Goal: Navigation & Orientation: Understand site structure

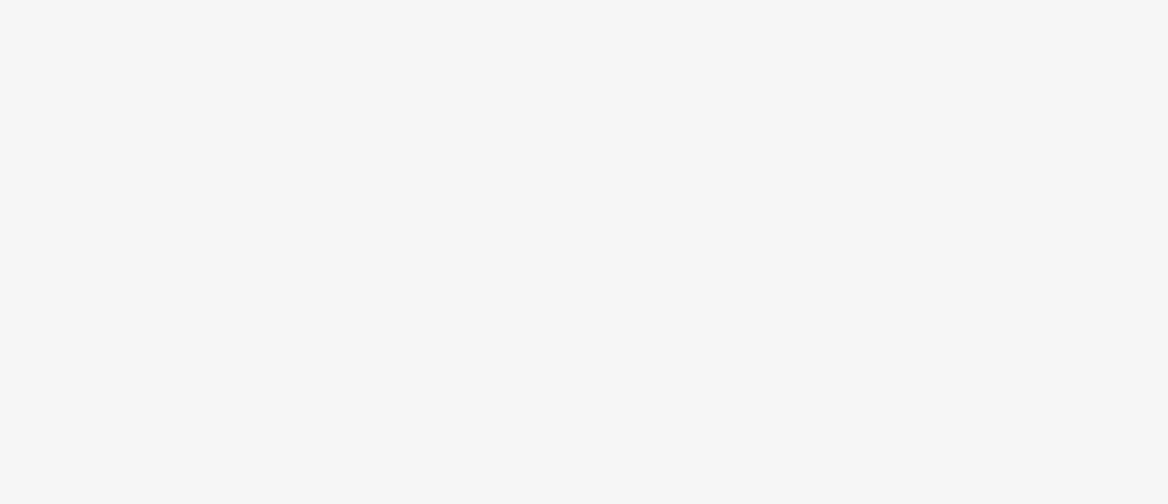
drag, startPoint x: 37, startPoint y: 116, endPoint x: 7, endPoint y: 138, distance: 36.6
click at [7, 138] on body at bounding box center [584, 252] width 1168 height 504
click at [870, 122] on body at bounding box center [584, 252] width 1168 height 504
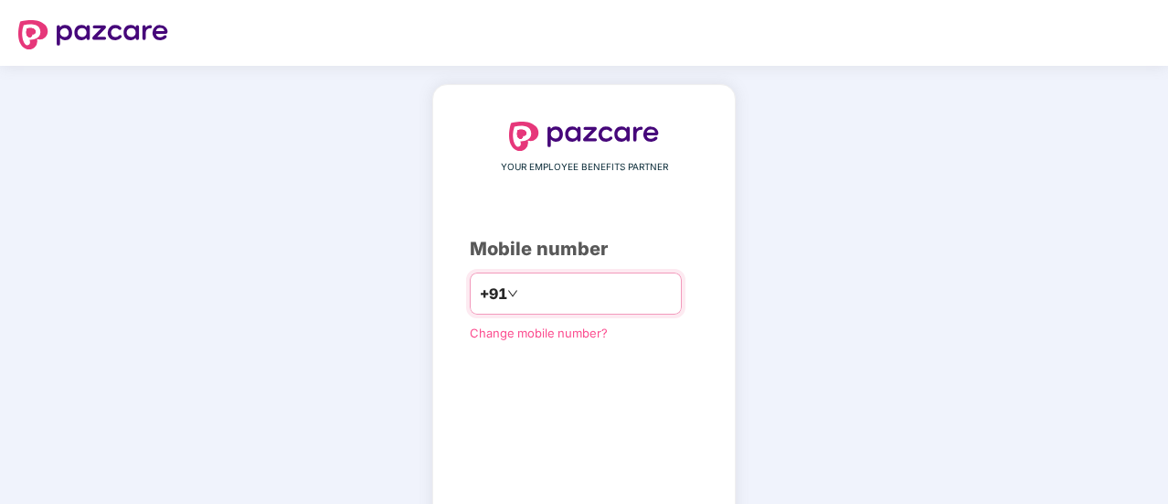
click at [562, 289] on input "number" at bounding box center [597, 293] width 150 height 29
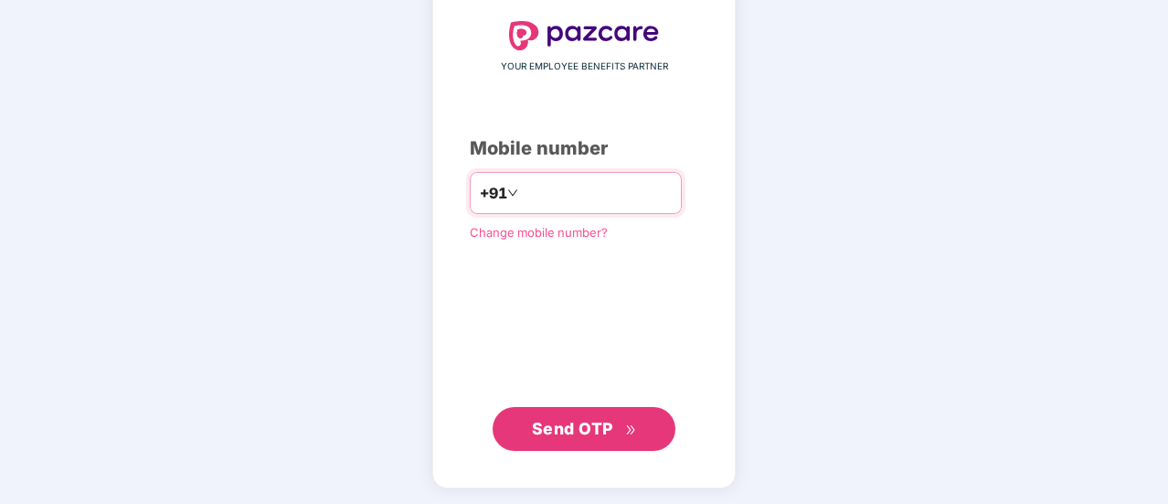
type input "**********"
click at [570, 434] on span "Send OTP" at bounding box center [572, 428] width 81 height 19
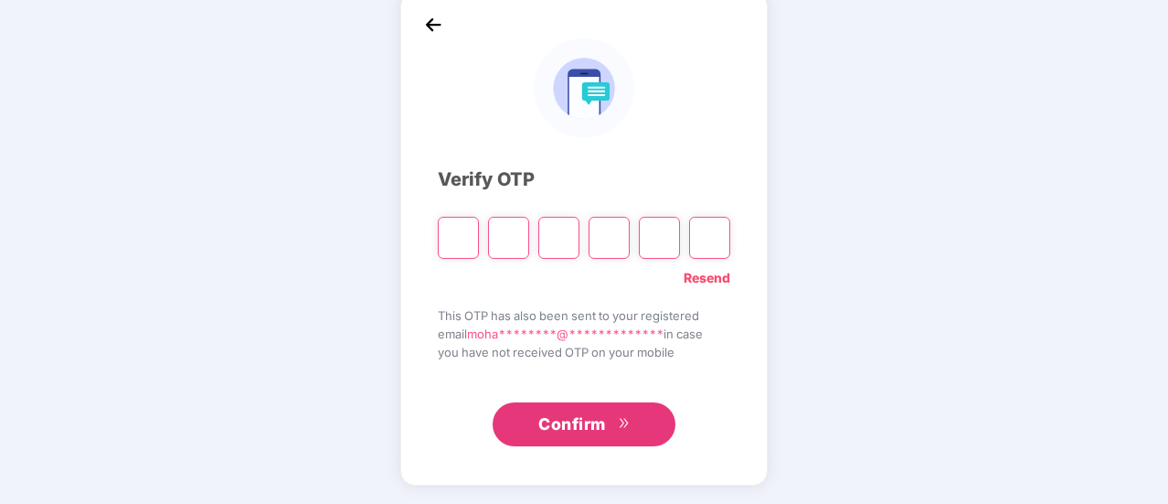
scroll to position [91, 0]
type input "*"
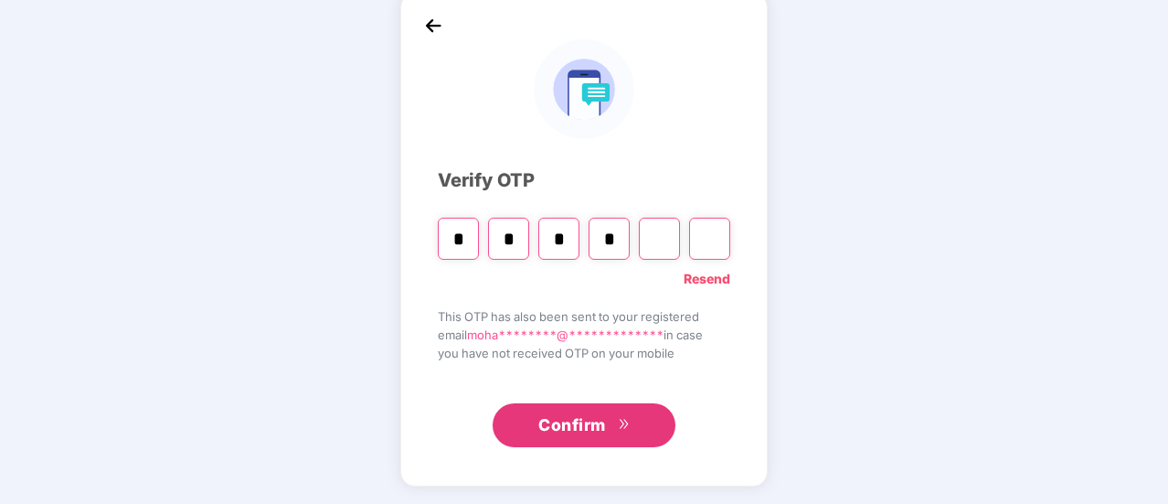
type input "*"
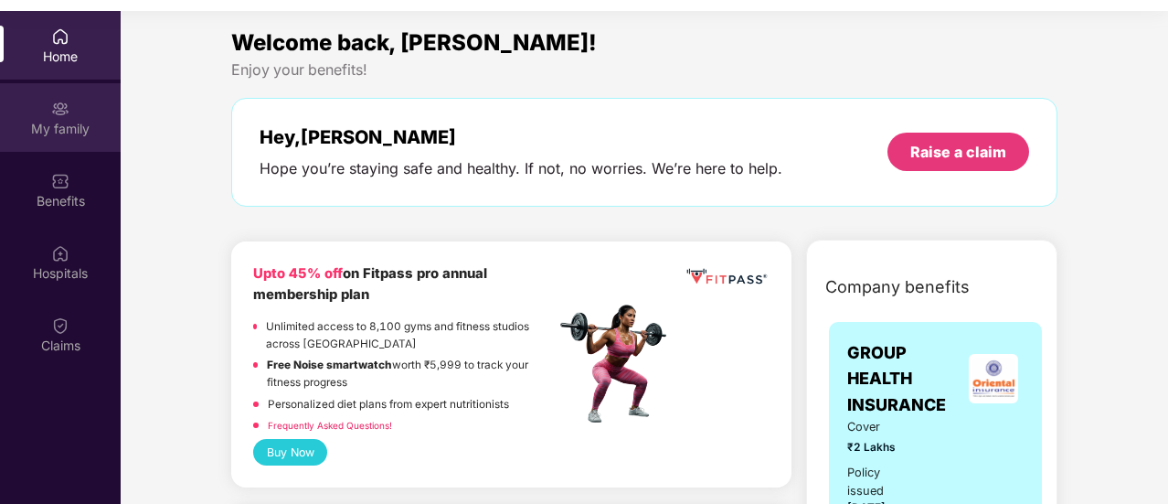
click at [68, 143] on div "My family" at bounding box center [60, 117] width 121 height 69
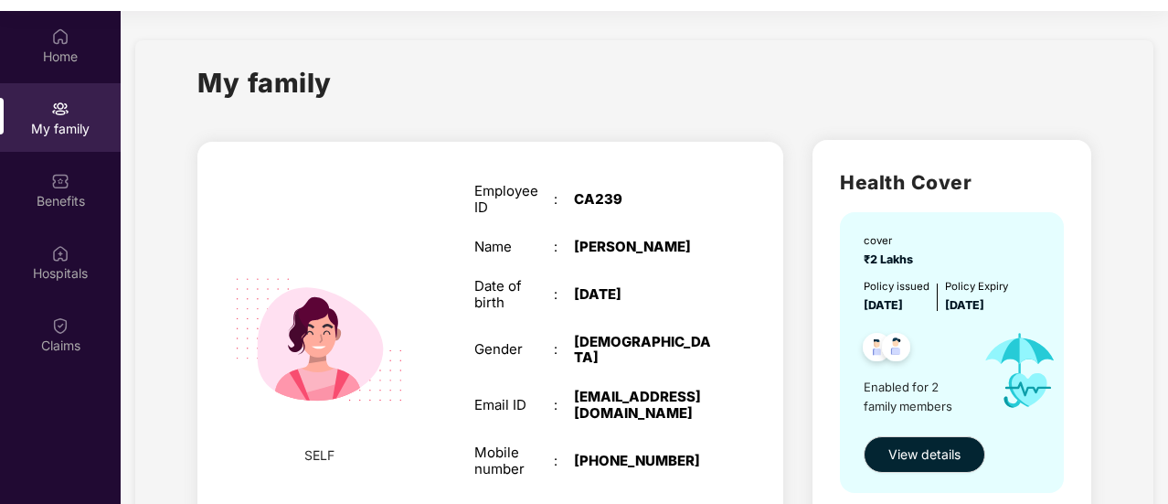
scroll to position [91, 0]
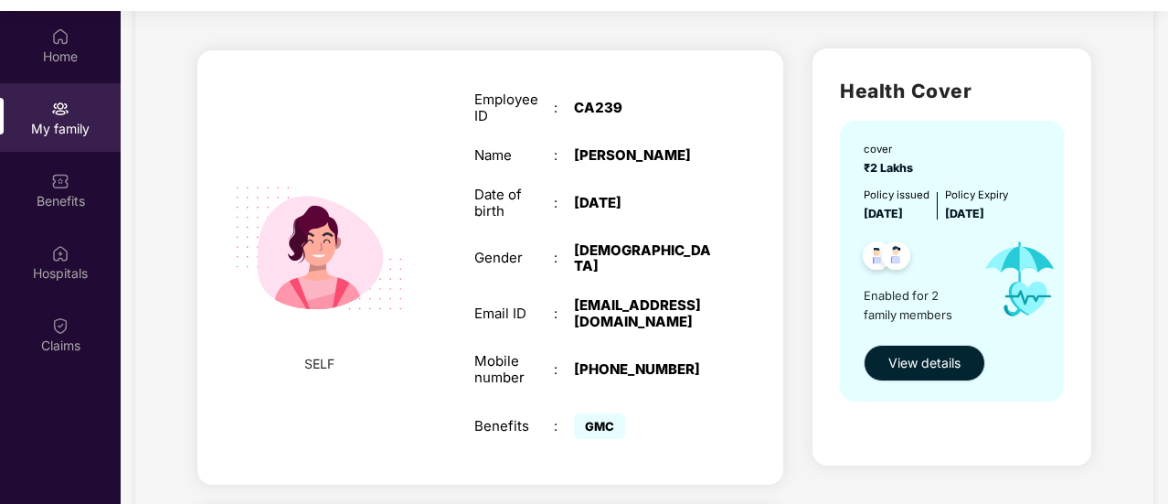
click at [921, 372] on button "View details" at bounding box center [925, 363] width 122 height 37
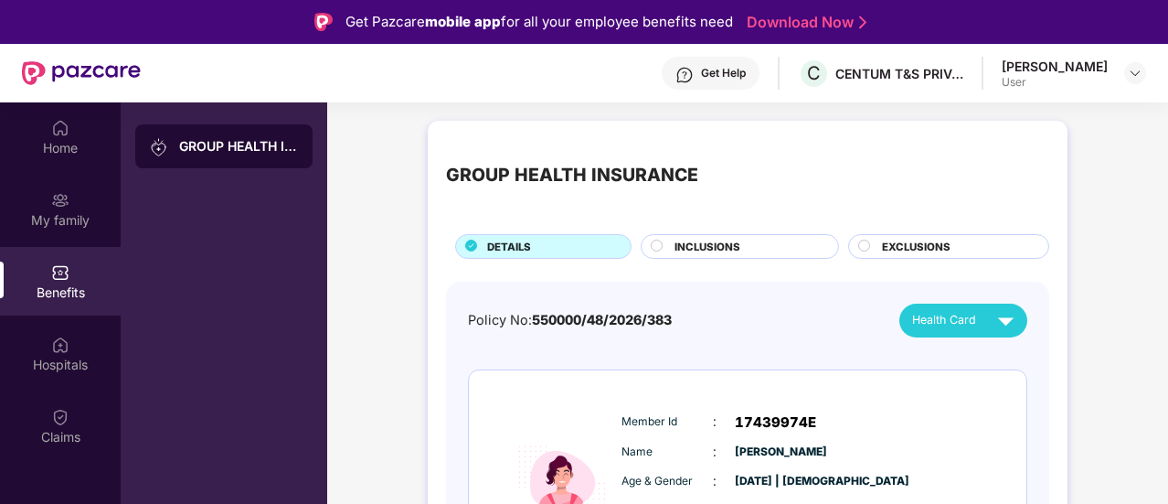
click at [737, 244] on span "INCLUSIONS" at bounding box center [707, 247] width 66 height 16
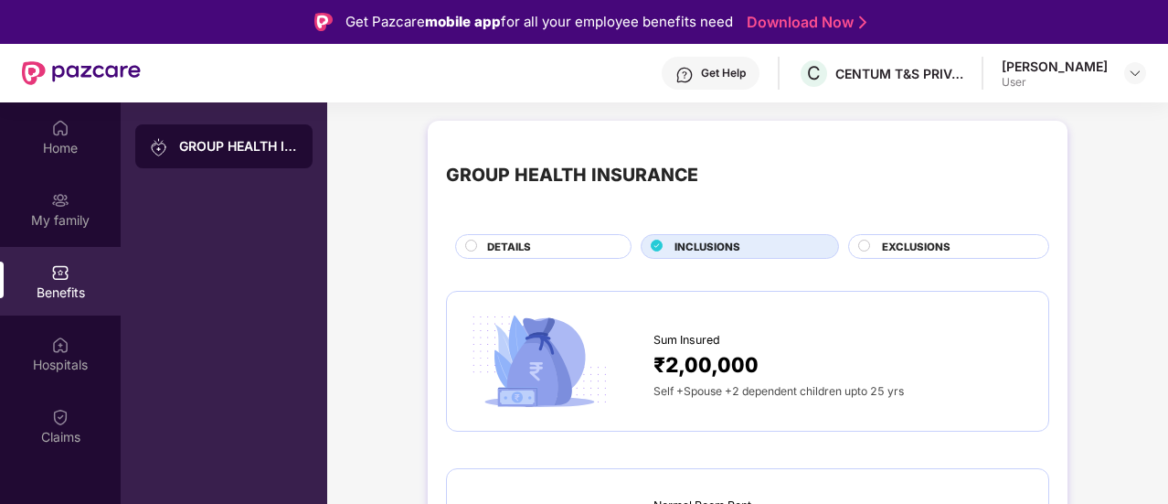
click at [929, 245] on span "EXCLUSIONS" at bounding box center [916, 247] width 69 height 16
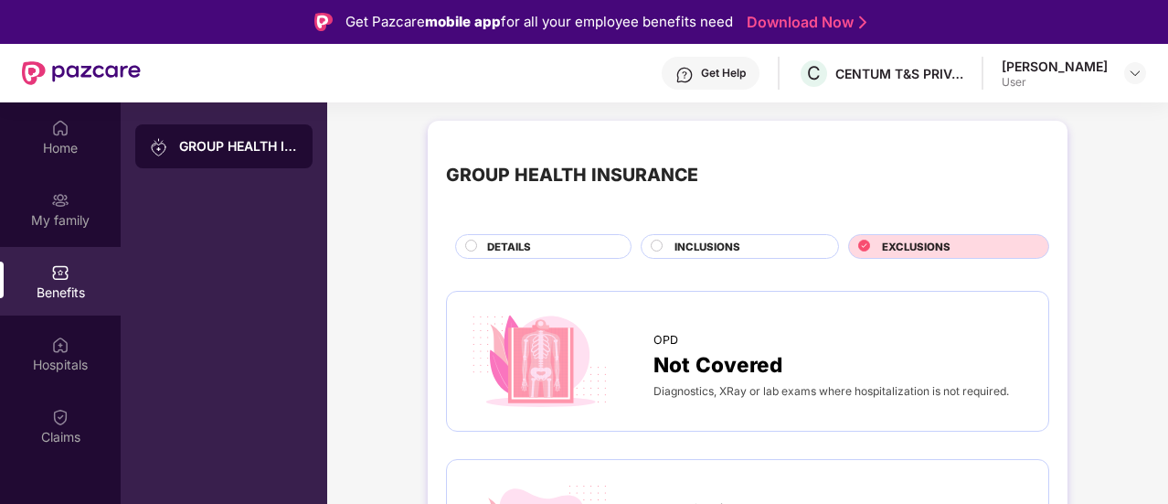
click at [530, 242] on span "DETAILS" at bounding box center [509, 247] width 44 height 16
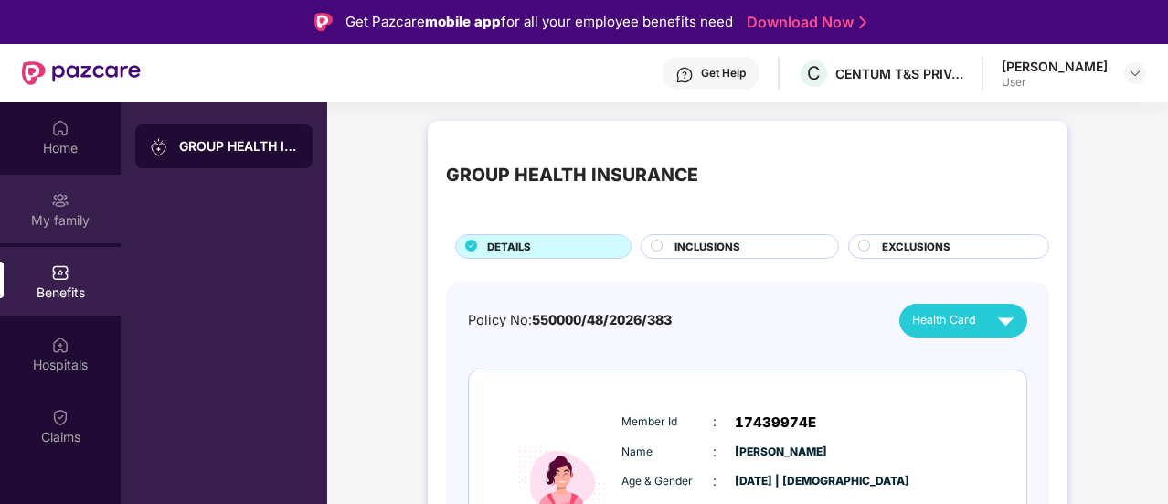
click at [69, 229] on div "My family" at bounding box center [60, 209] width 121 height 69
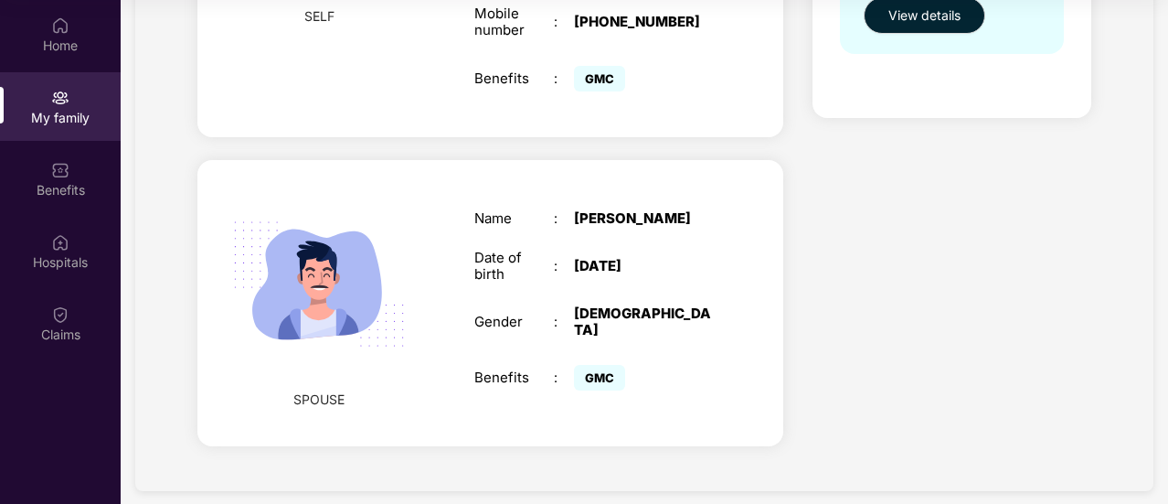
scroll to position [62, 0]
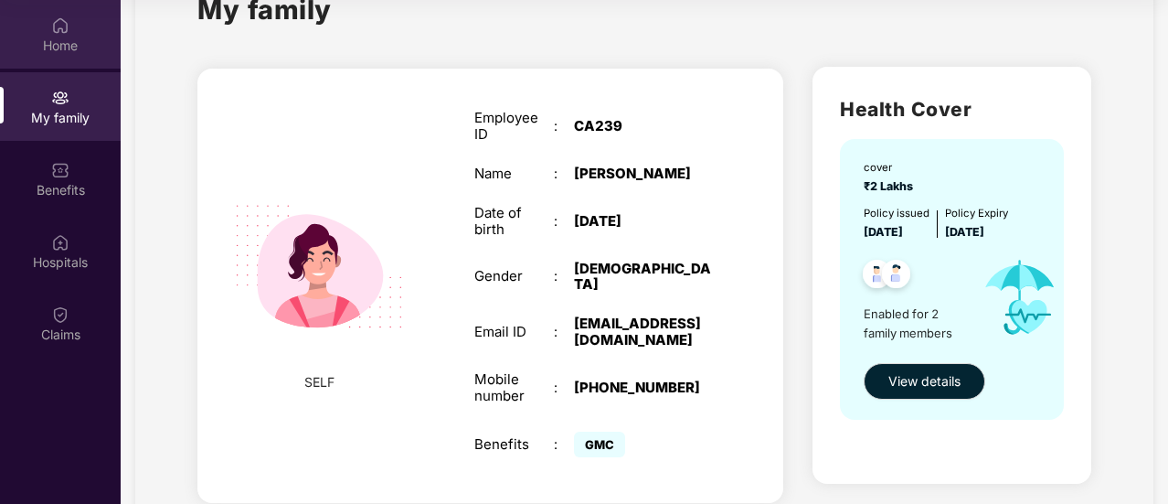
click at [40, 50] on div "Home" at bounding box center [60, 46] width 121 height 18
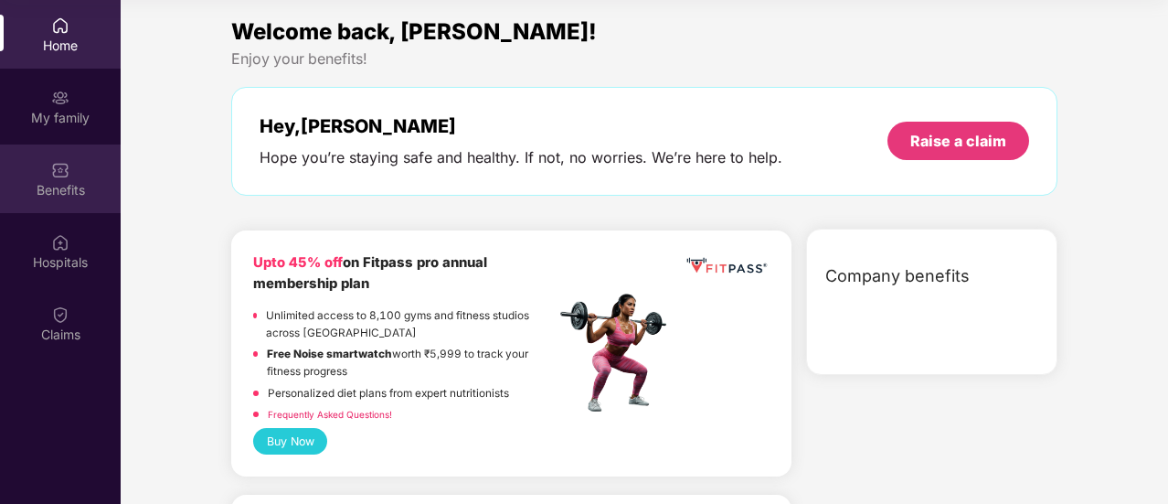
click at [55, 198] on div "Benefits" at bounding box center [60, 178] width 121 height 69
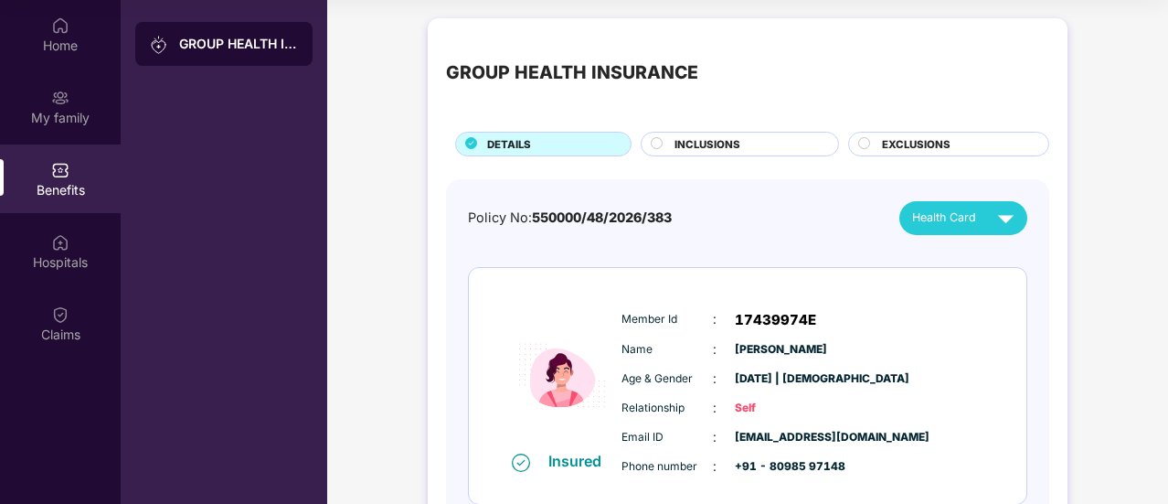
click at [58, 200] on div "Benefits" at bounding box center [60, 178] width 121 height 69
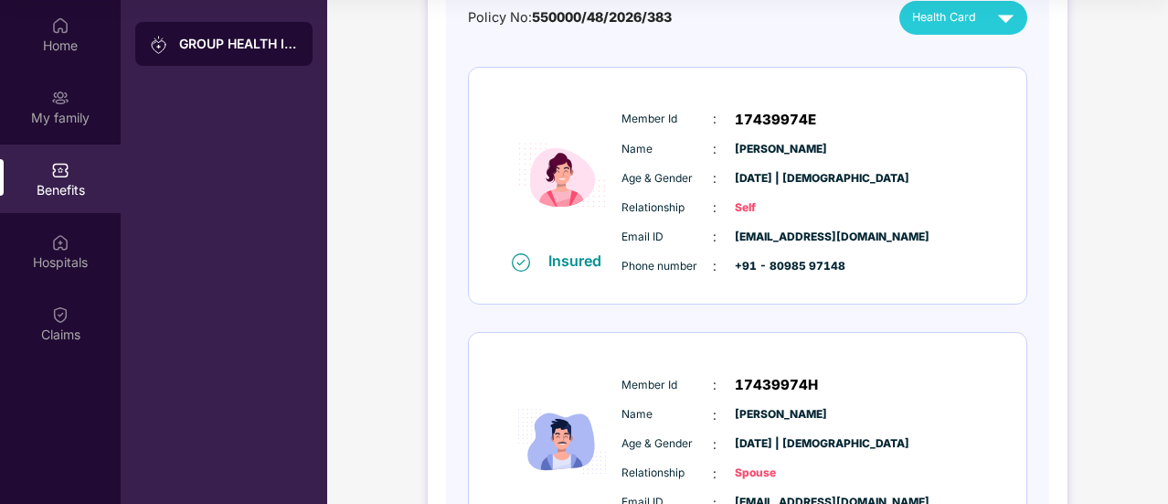
scroll to position [377, 0]
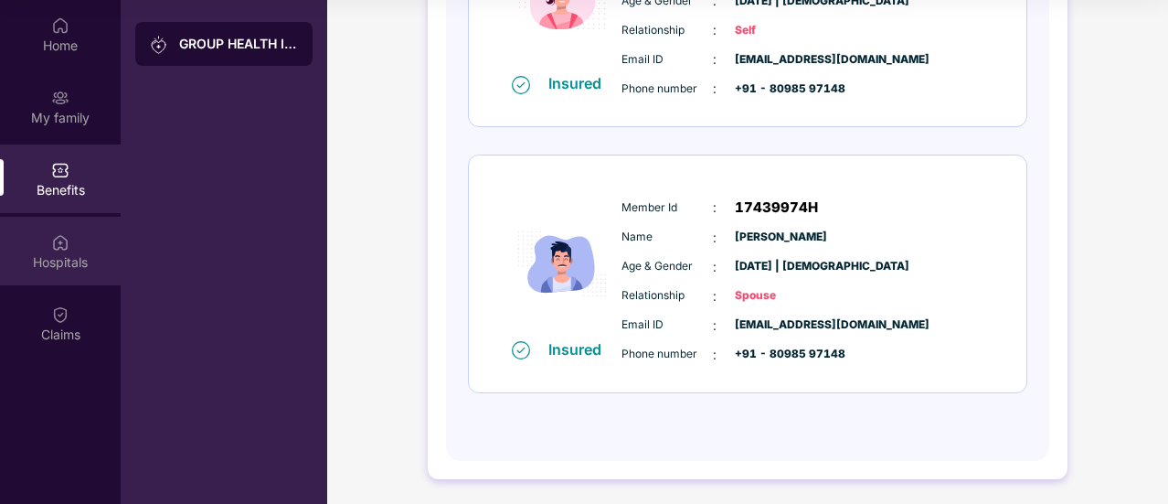
click at [84, 250] on div "Hospitals" at bounding box center [60, 251] width 121 height 69
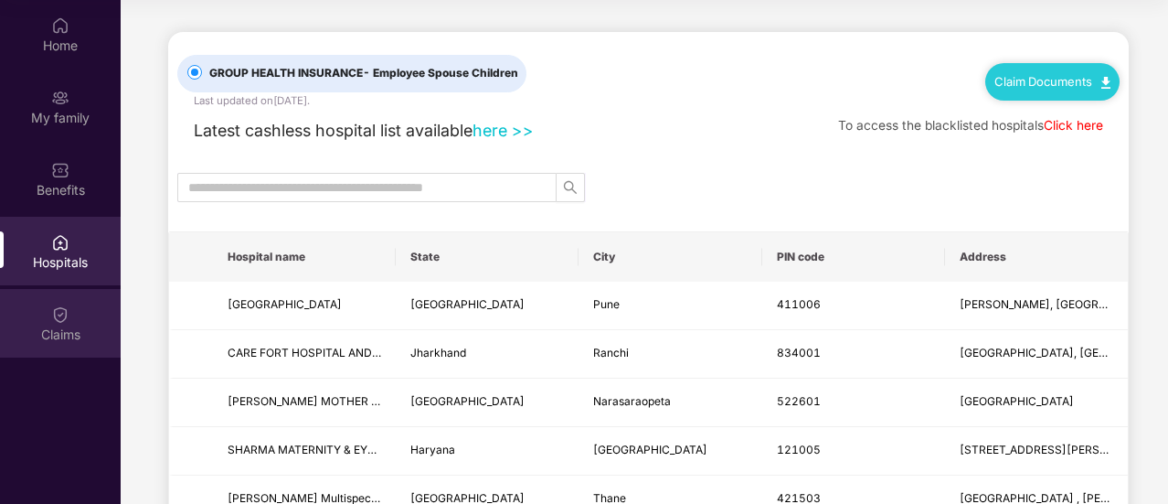
click at [71, 339] on div "Claims" at bounding box center [60, 334] width 121 height 18
